Goal: Task Accomplishment & Management: Complete application form

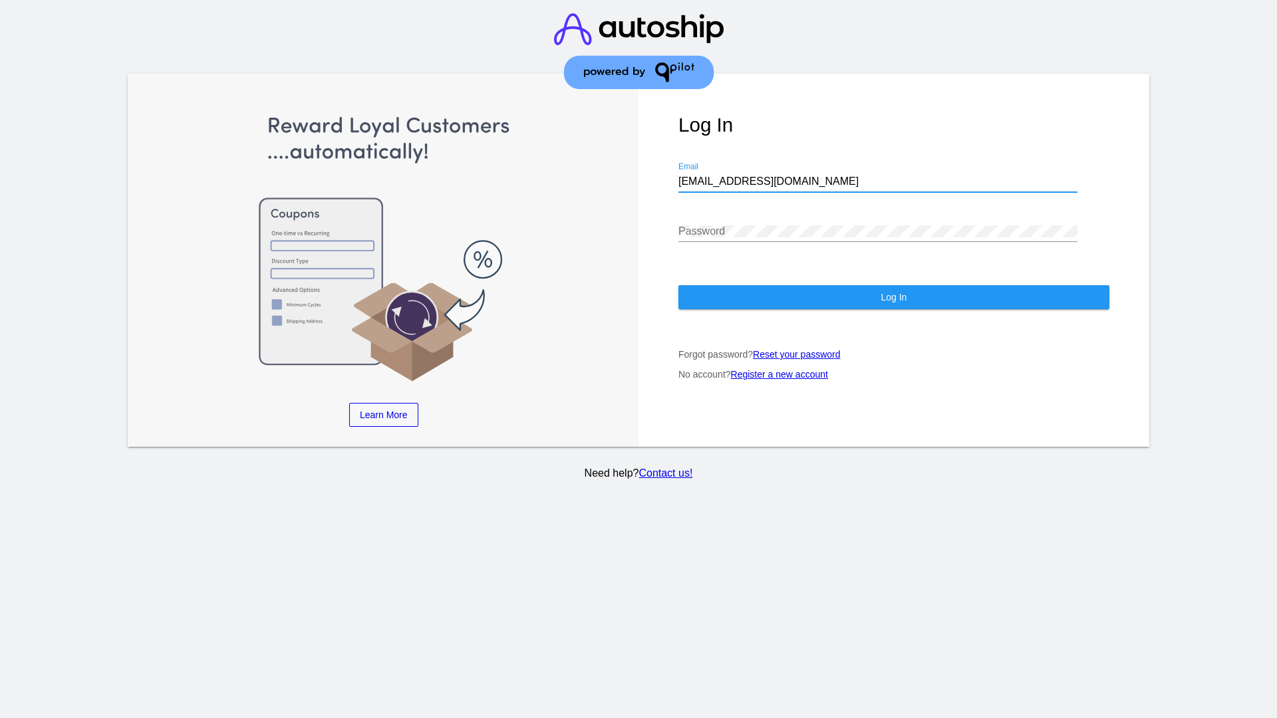
type input "[EMAIL_ADDRESS][DOMAIN_NAME]"
click at [893, 297] on span "Log In" at bounding box center [894, 297] width 26 height 11
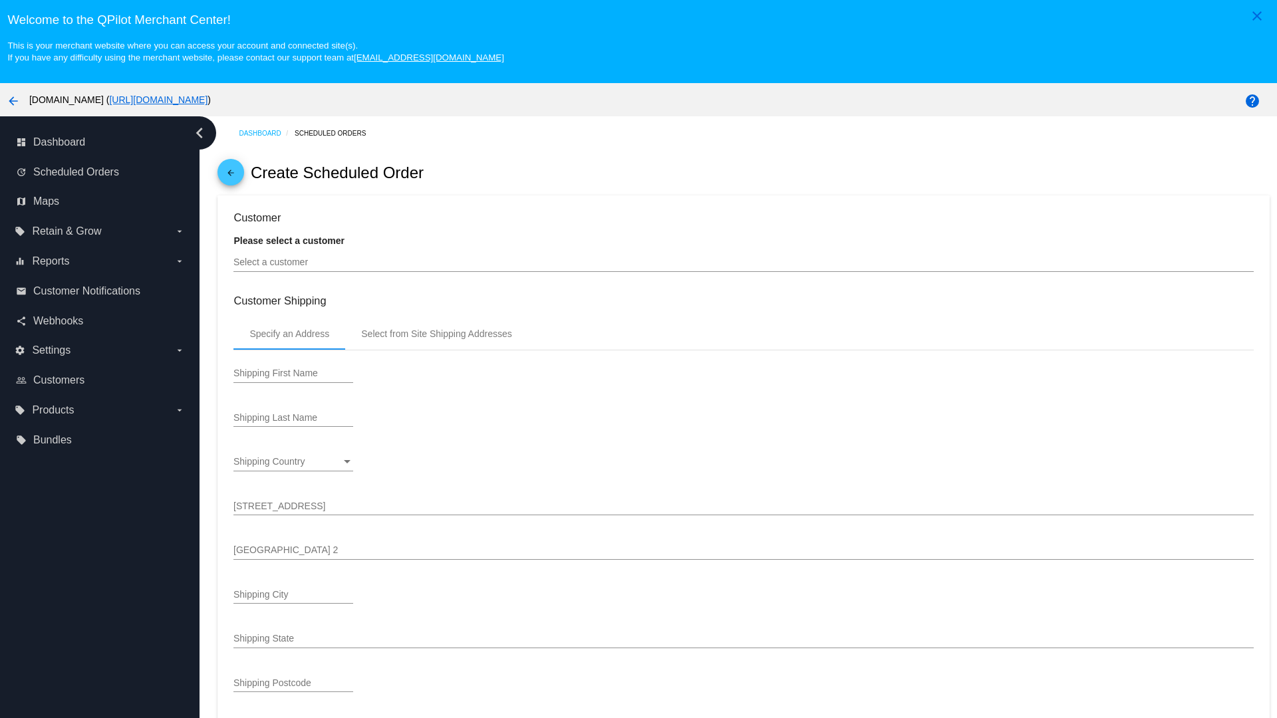
click at [744, 262] on input "Select a customer" at bounding box center [743, 262] width 1020 height 11
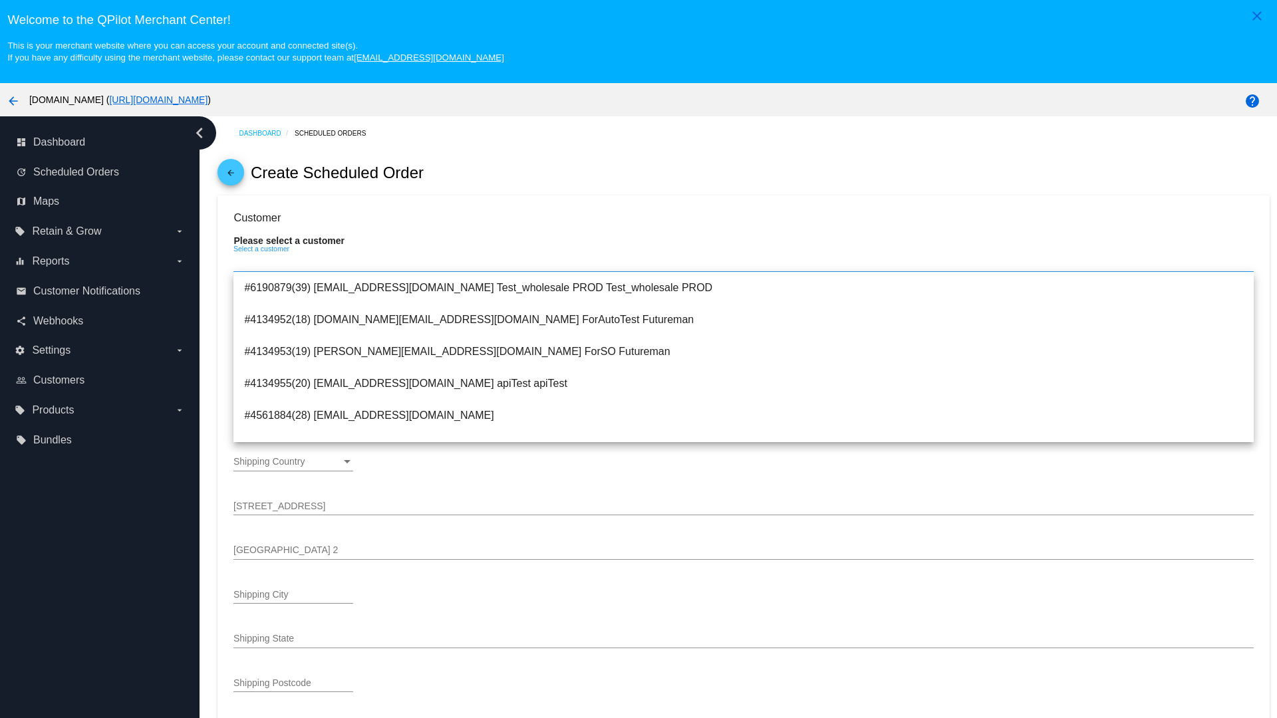
scroll to position [474, 0]
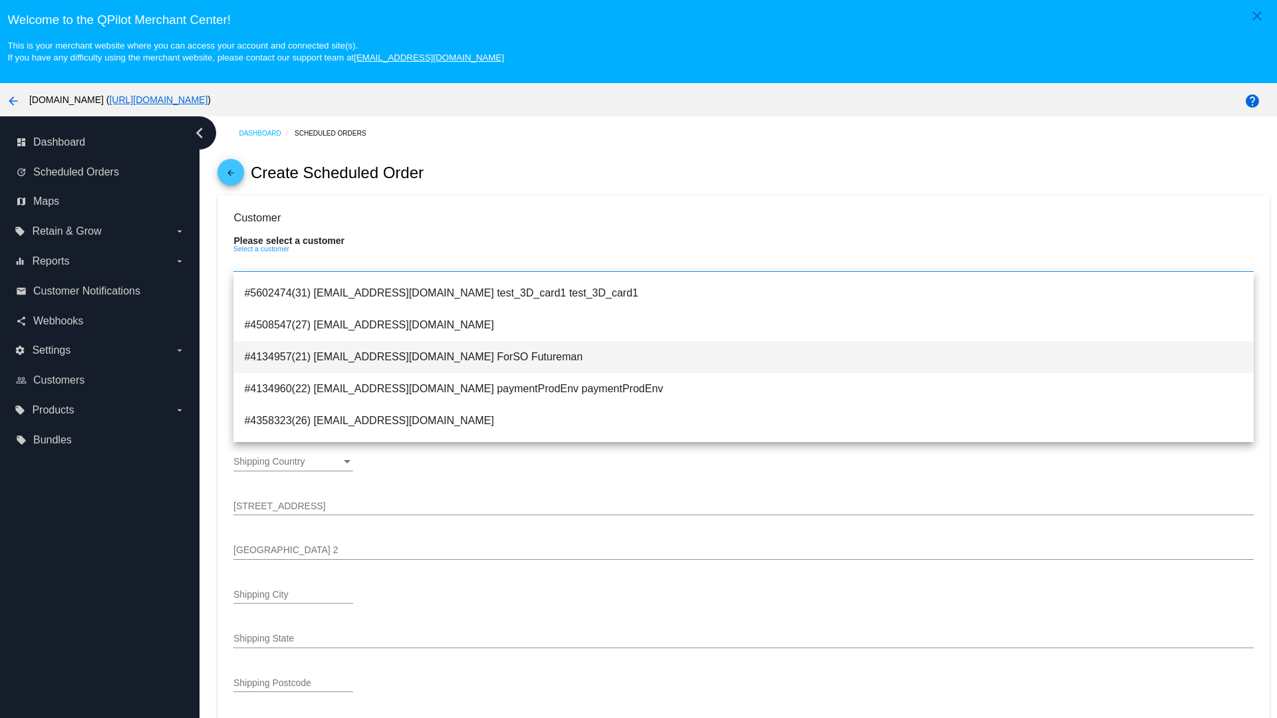
click at [744, 356] on span "#4134957(21) testsoshippingrate@gmail.com ForSO Futureman" at bounding box center [743, 357] width 998 height 32
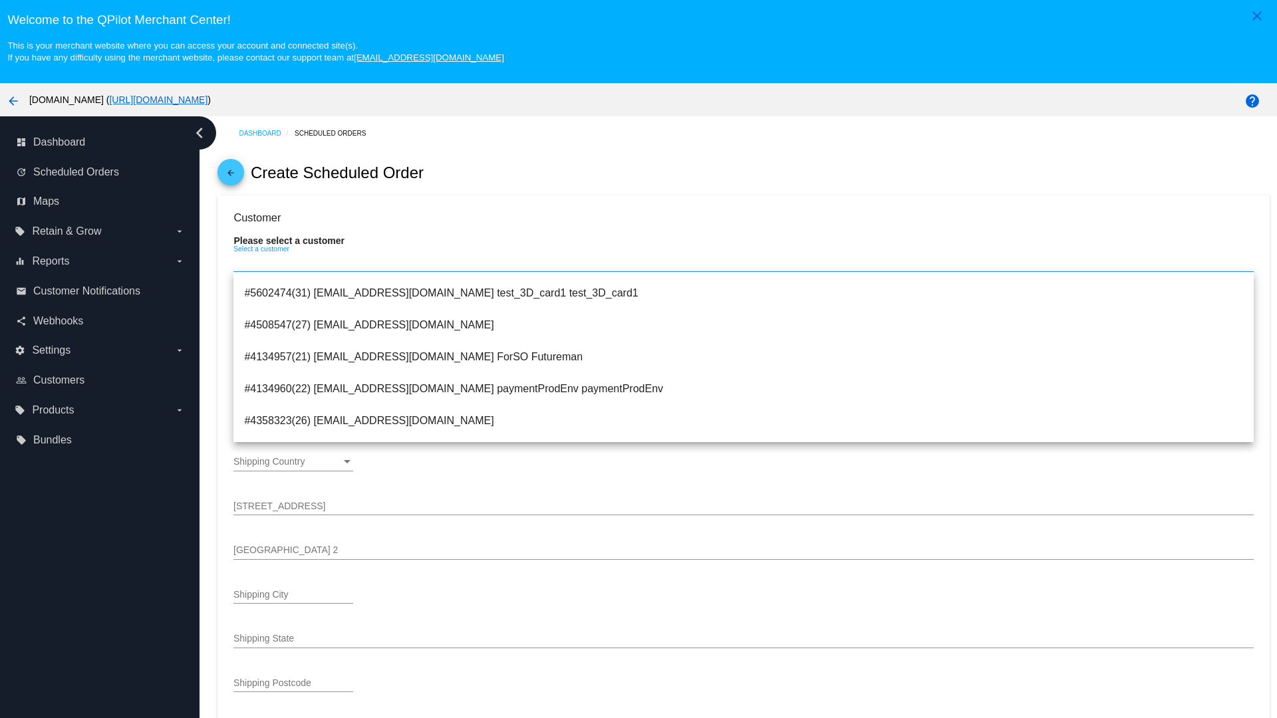
type input "ForSO"
type input "Futureman"
type input "1 Main St 1"
type input "San Jose"
type input "95131"
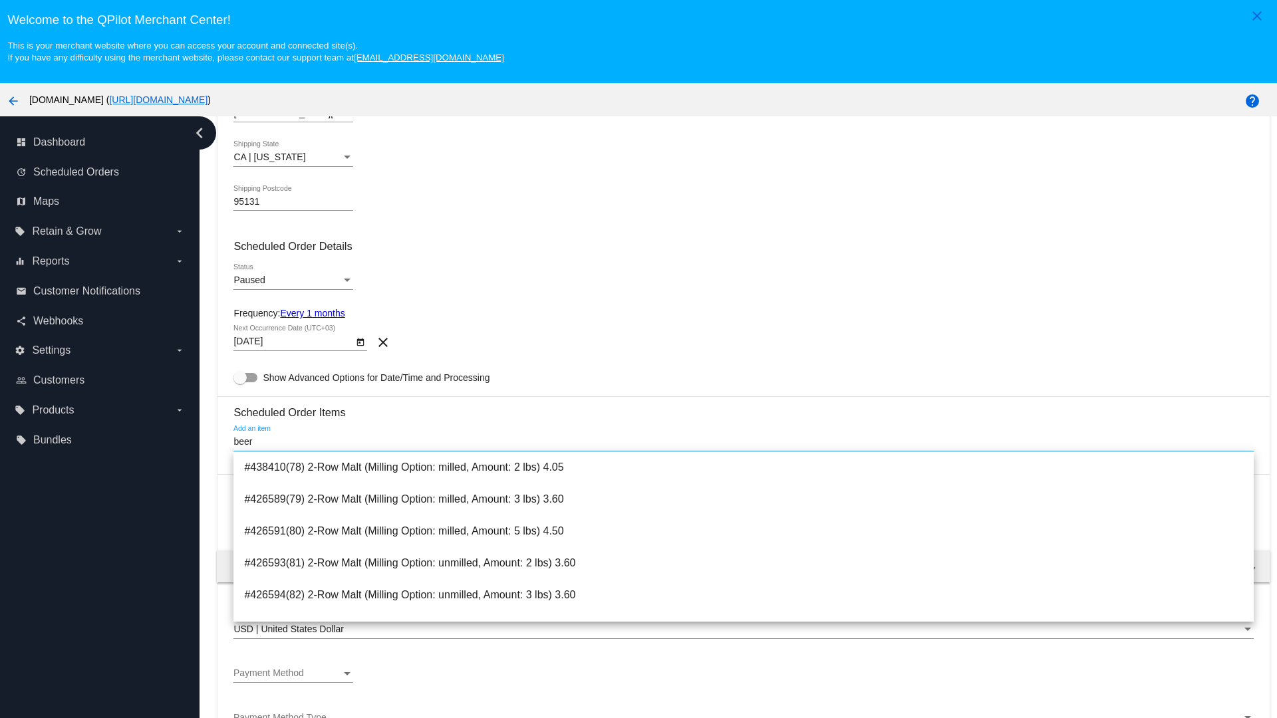
scroll to position [825, 0]
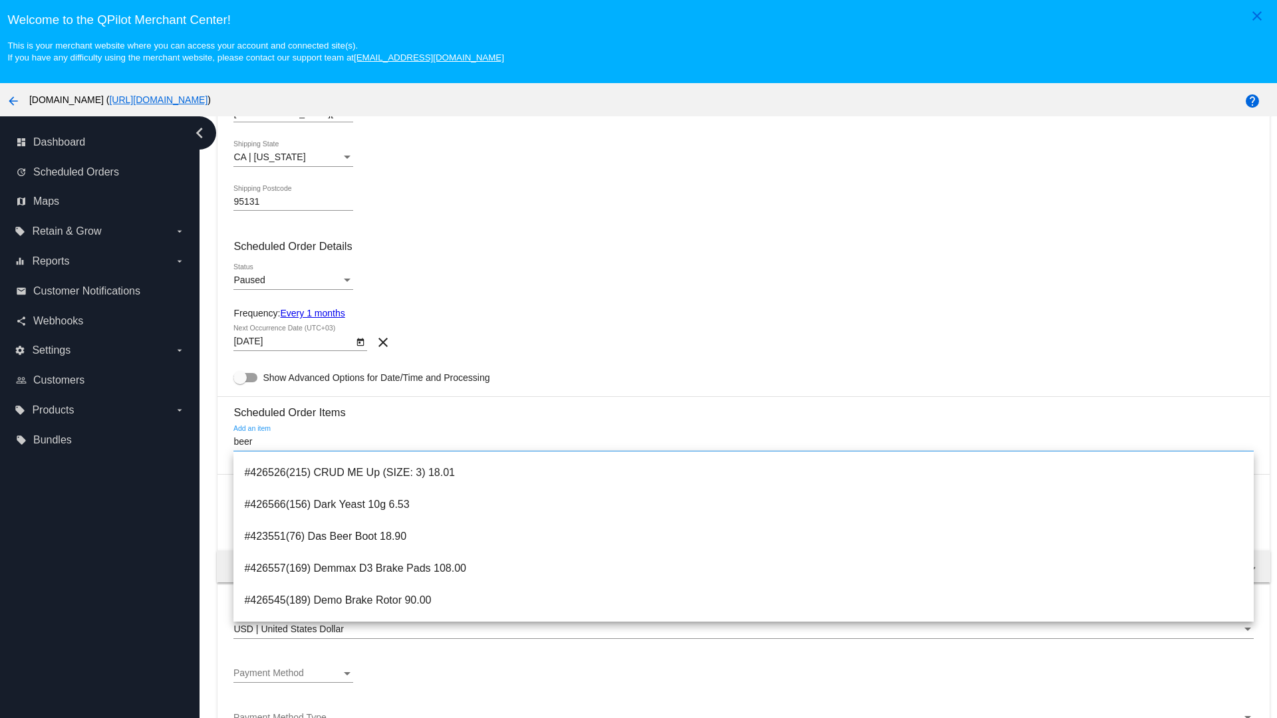
type input "beer"
click at [744, 537] on span "#423551(76) Das Beer Boot 18.90" at bounding box center [743, 537] width 998 height 32
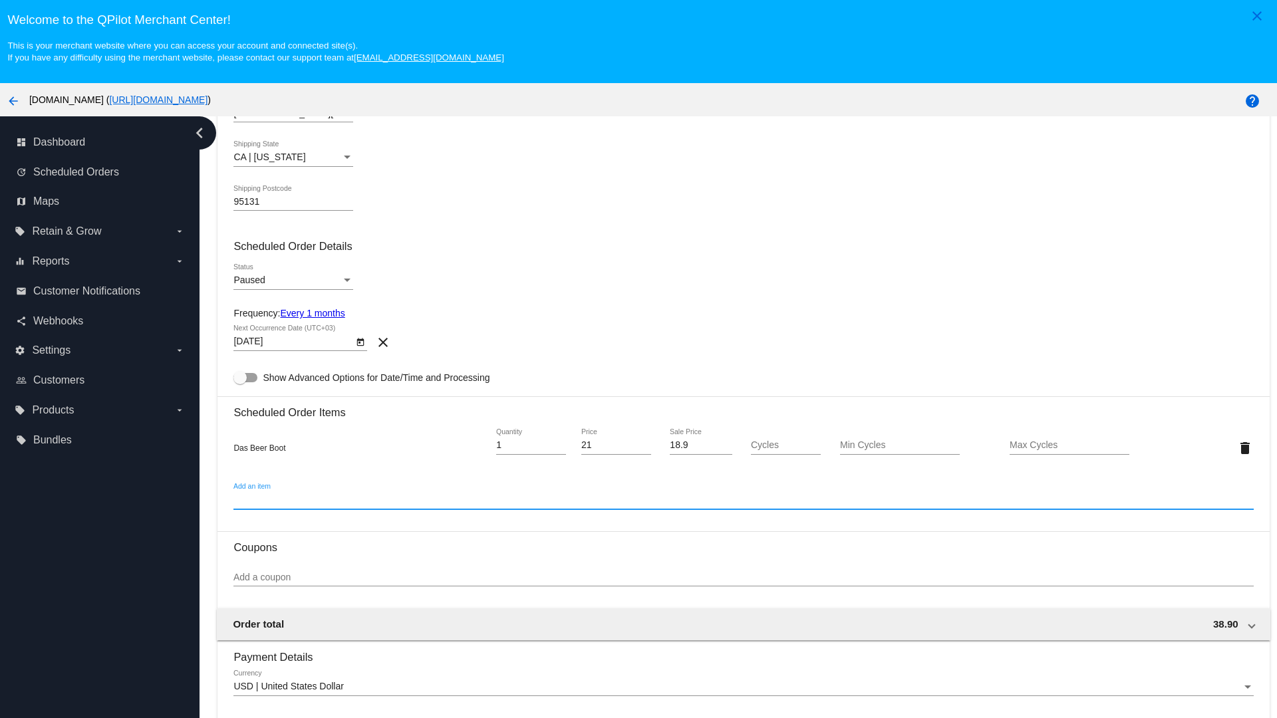
scroll to position [83, 0]
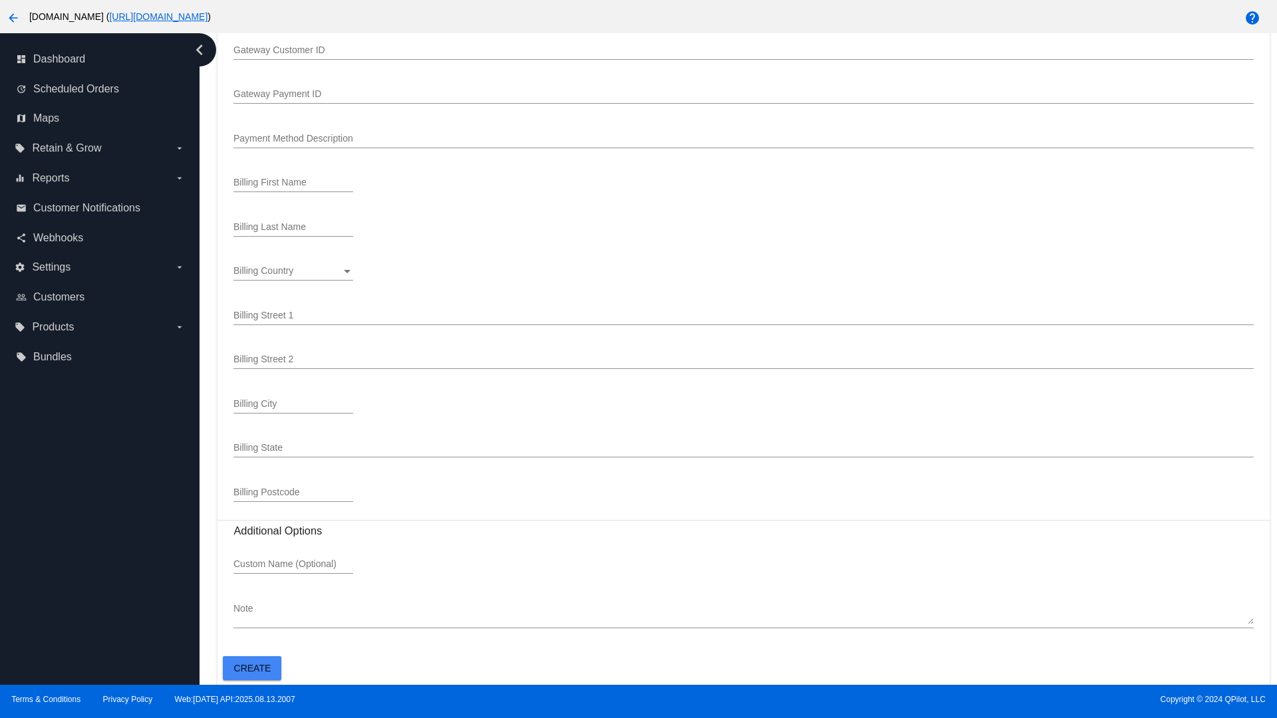
click at [252, 668] on span "Create" at bounding box center [252, 668] width 37 height 11
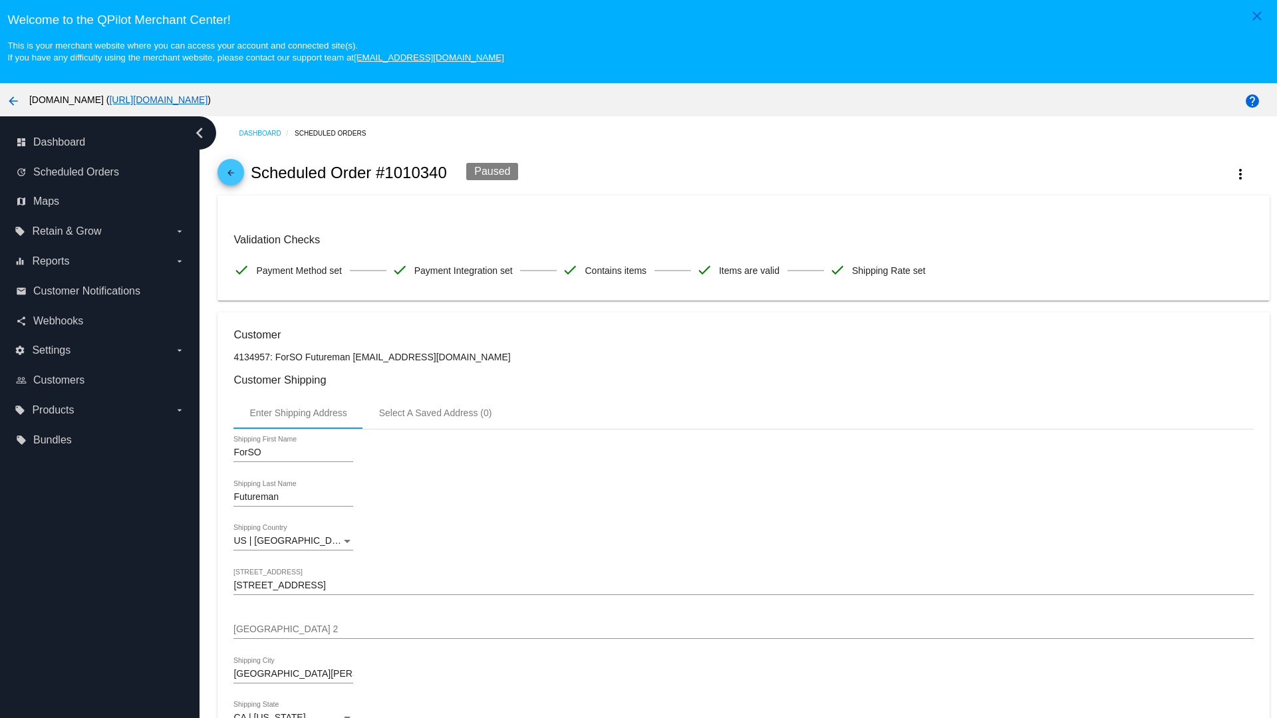
checkbox input "true"
